Goal: Task Accomplishment & Management: Manage account settings

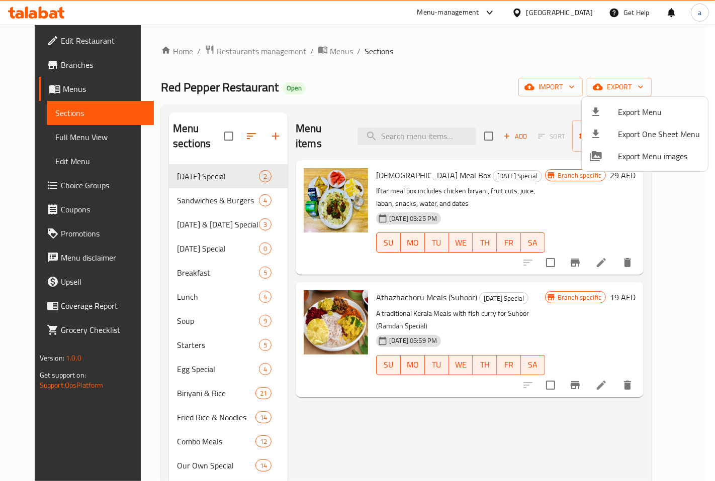
click at [283, 134] on div at bounding box center [357, 240] width 715 height 481
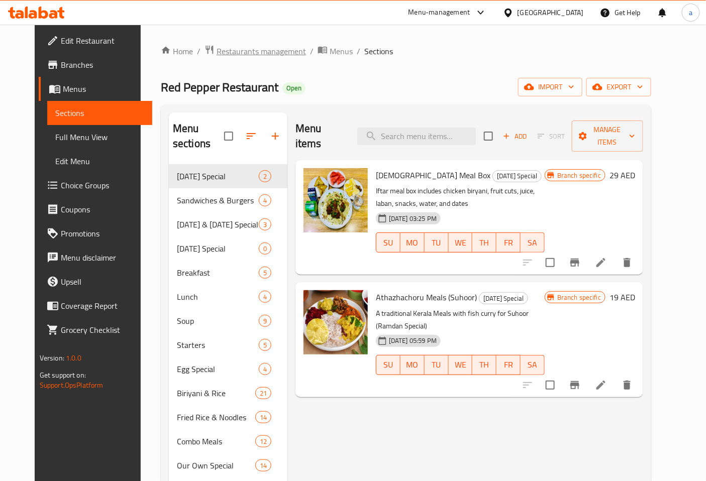
click at [217, 50] on span "Restaurants management" at bounding box center [261, 51] width 89 height 12
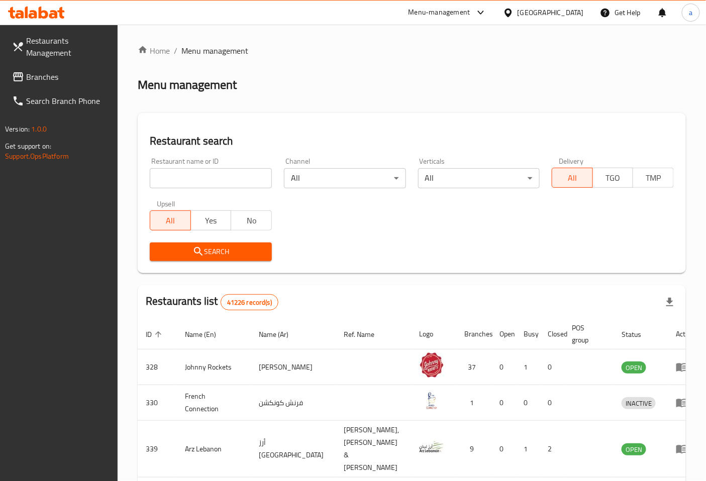
click at [41, 82] on span "Branches" at bounding box center [68, 77] width 84 height 12
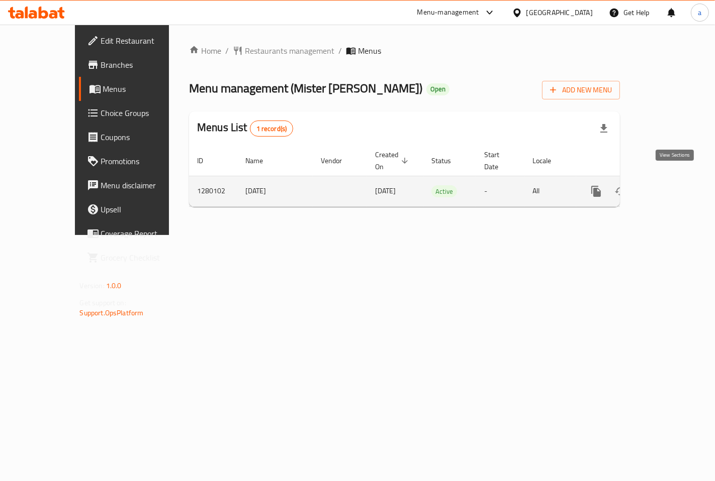
click at [671, 185] on icon "enhanced table" at bounding box center [668, 191] width 12 height 12
